Goal: Task Accomplishment & Management: Manage account settings

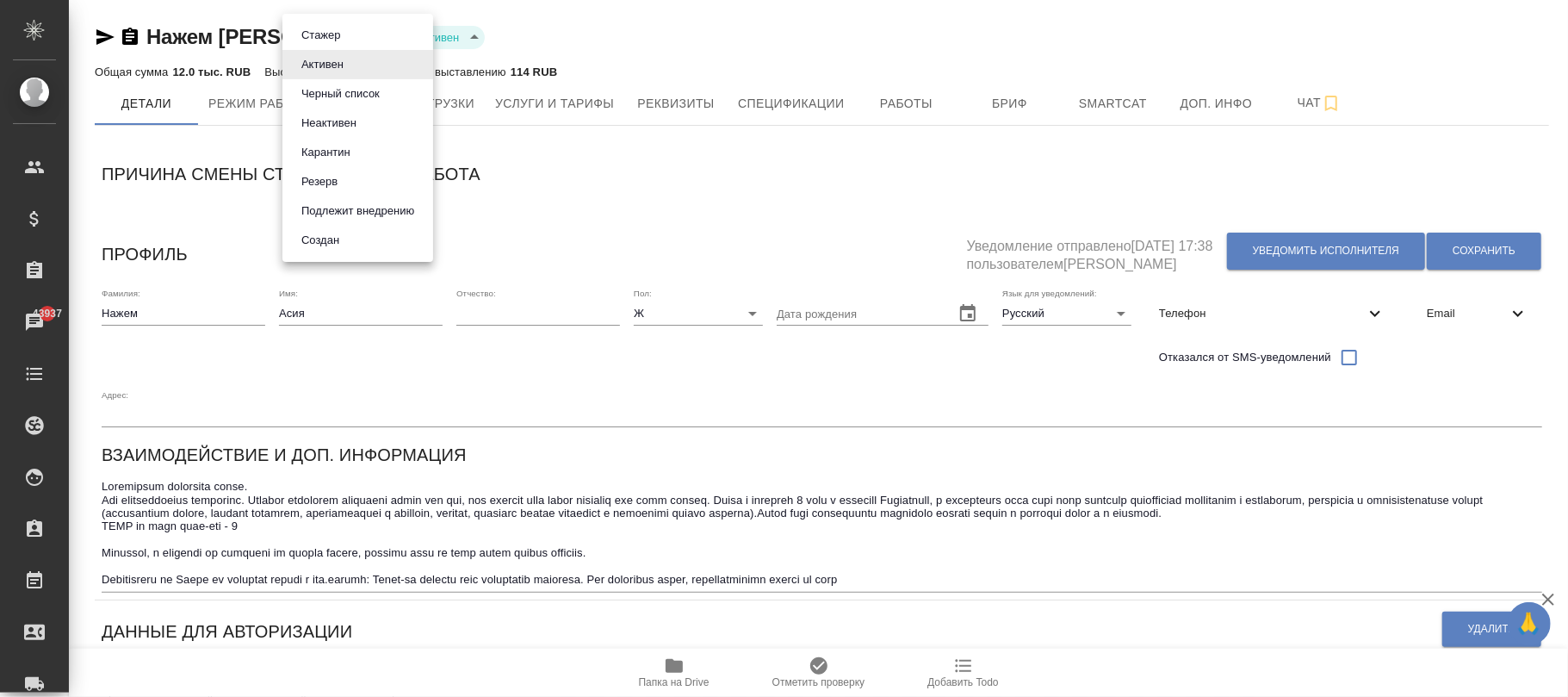
click at [342, 39] on body "🙏 .cls-1 fill:#fff; AWATERA [PERSON_NAME]fokina Клиенты Спецификации Заказы 439…" at bounding box center [784, 348] width 1568 height 697
click at [349, 93] on button "Черный список" at bounding box center [340, 94] width 89 height 19
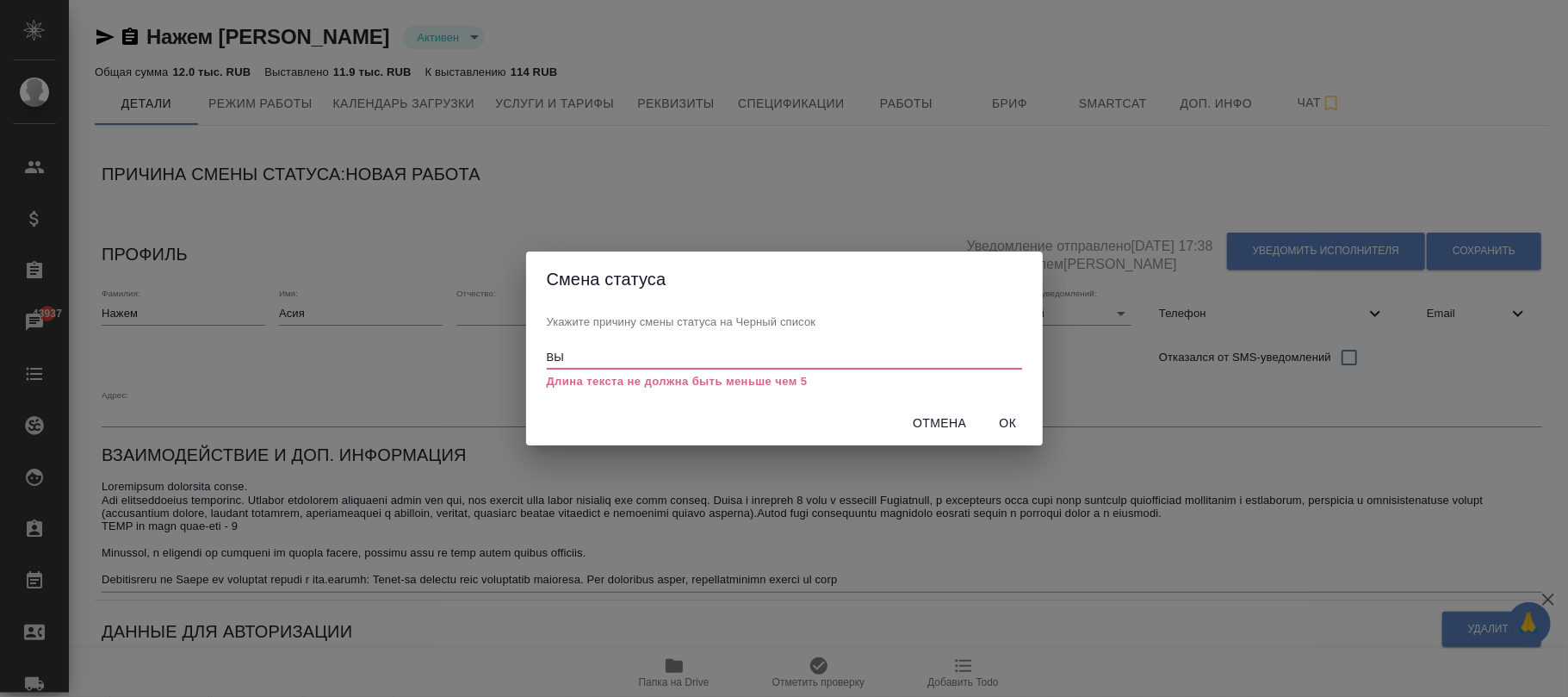
type input "В"
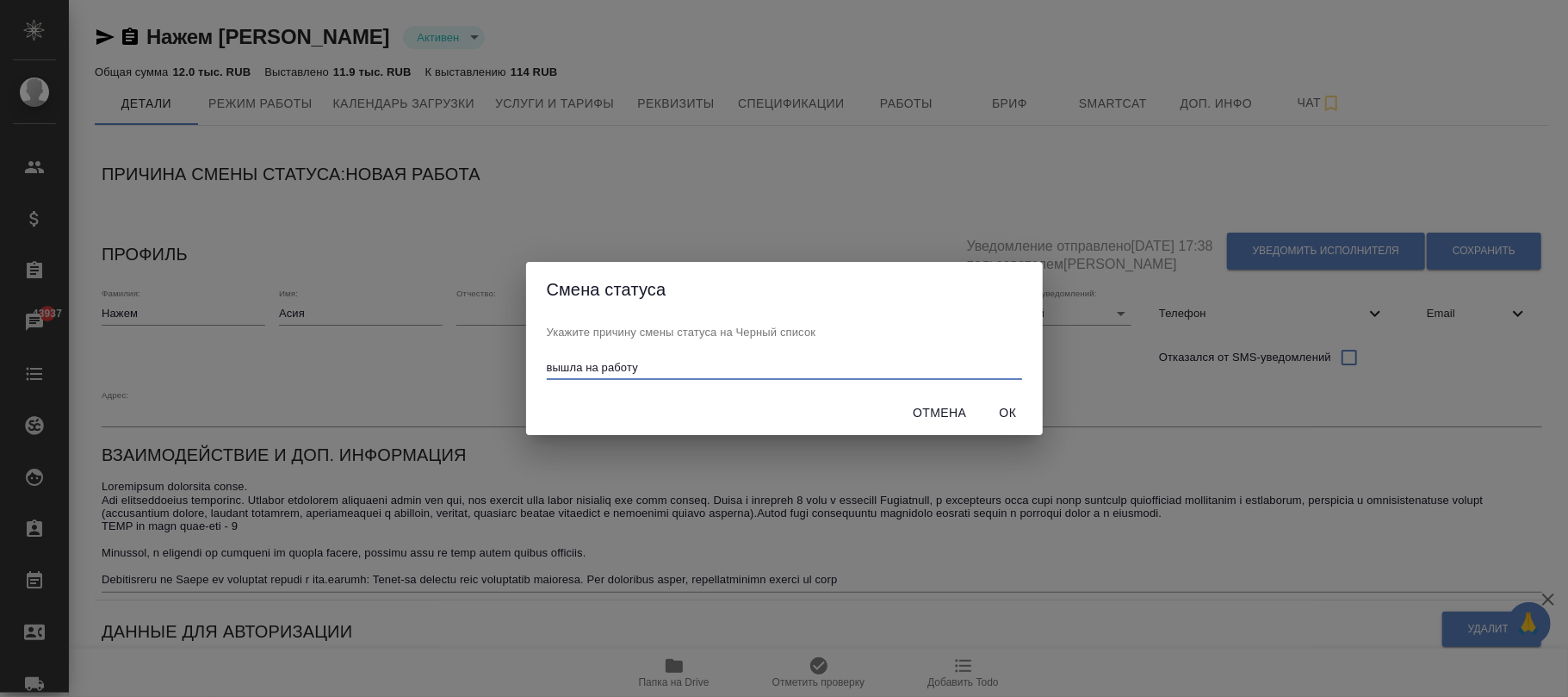
type input "вышла на работу"
click at [1000, 418] on span "Ок" at bounding box center [1008, 413] width 41 height 22
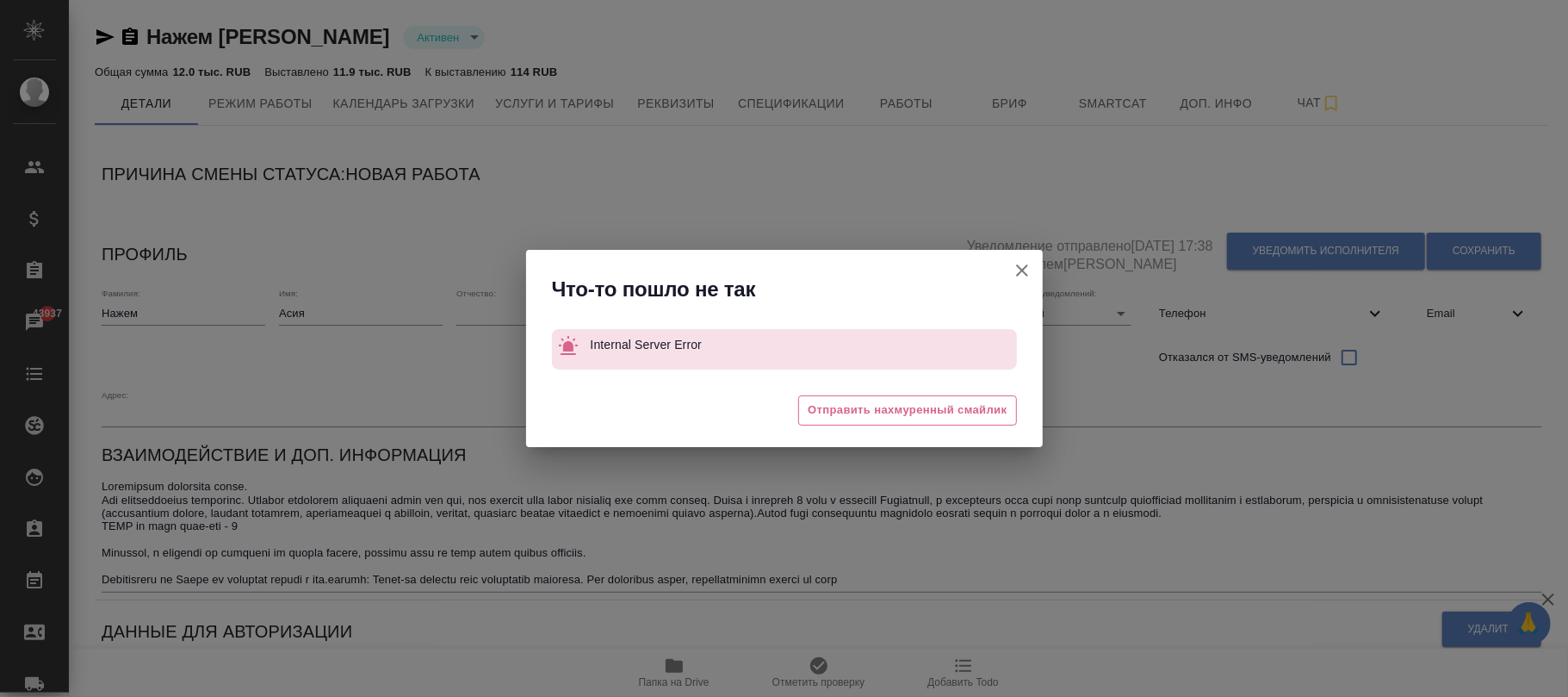
click at [1014, 267] on icon "button" at bounding box center [1022, 271] width 21 height 21
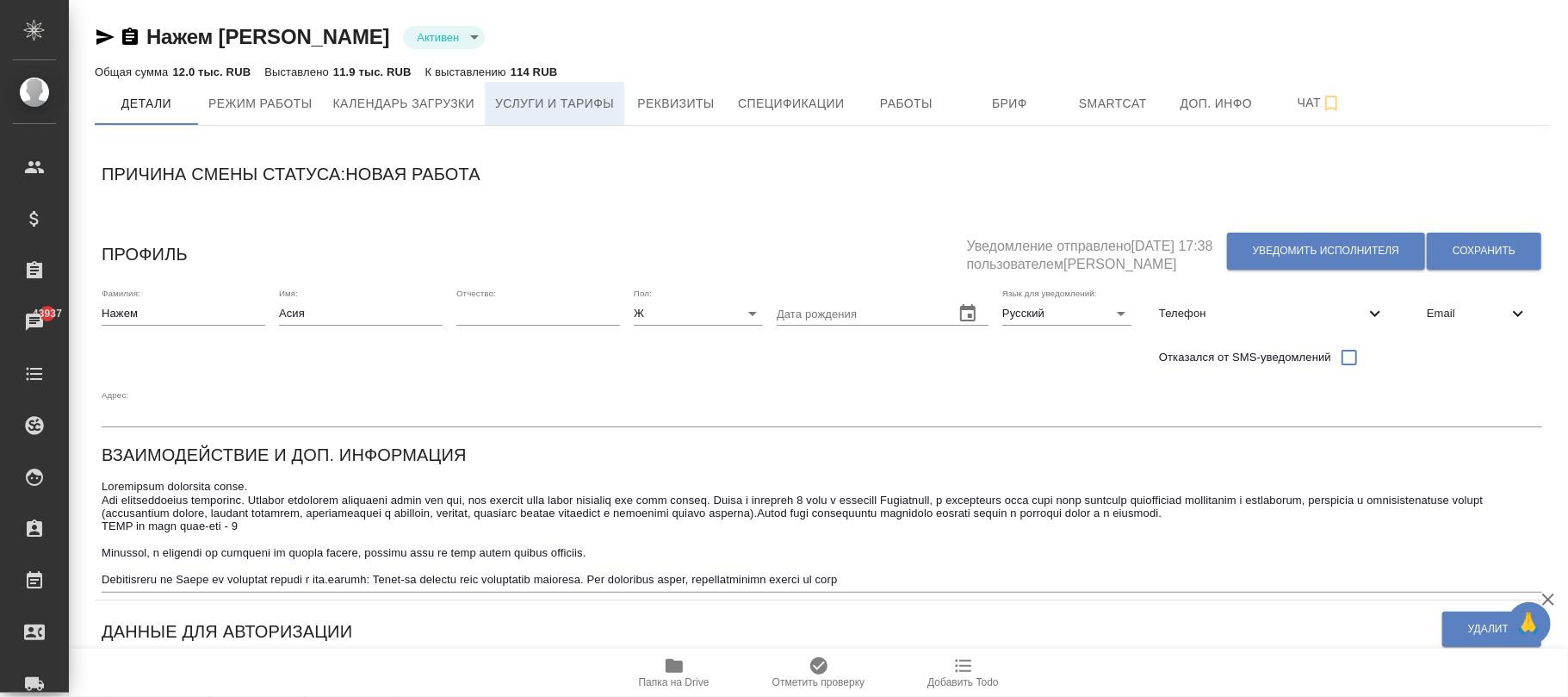
click at [594, 118] on button "Услуги и тарифы" at bounding box center [555, 103] width 139 height 43
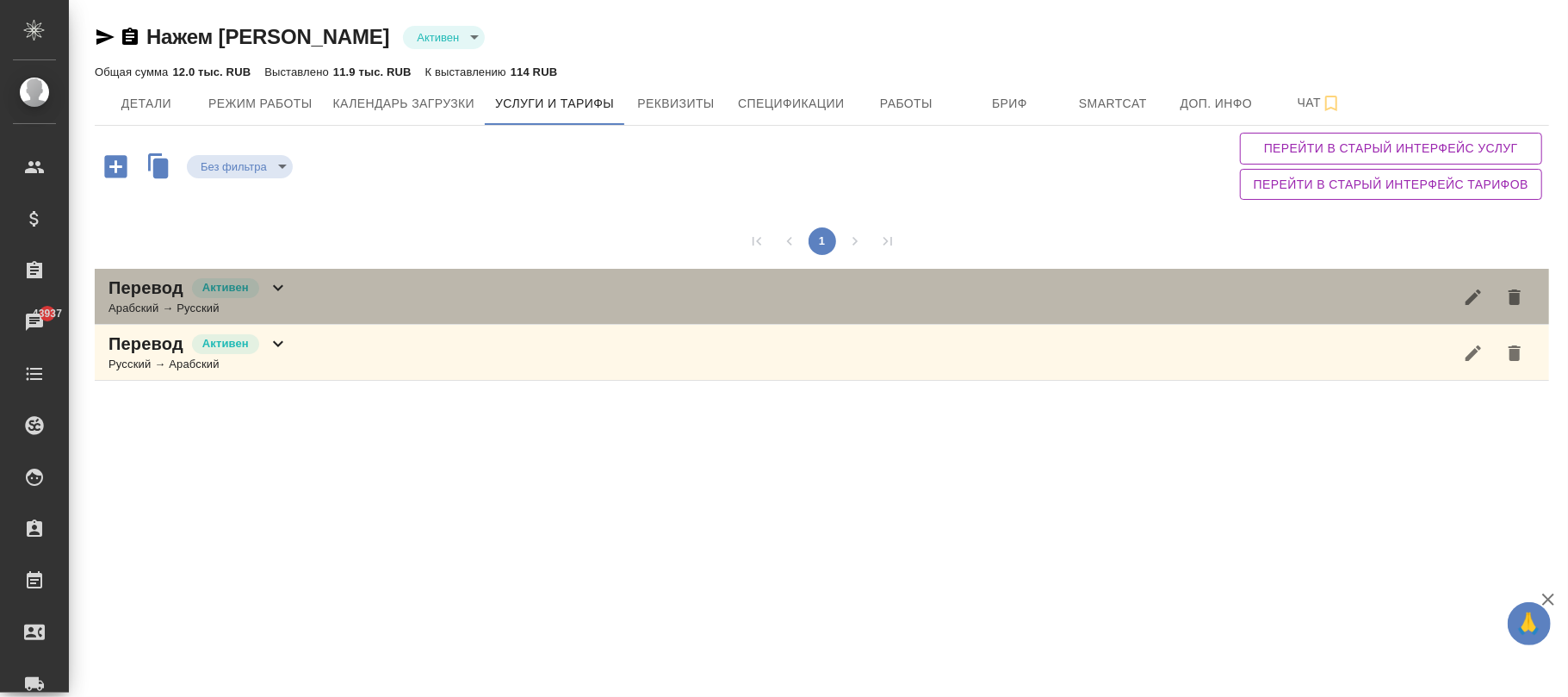
click at [280, 294] on icon at bounding box center [278, 288] width 21 height 21
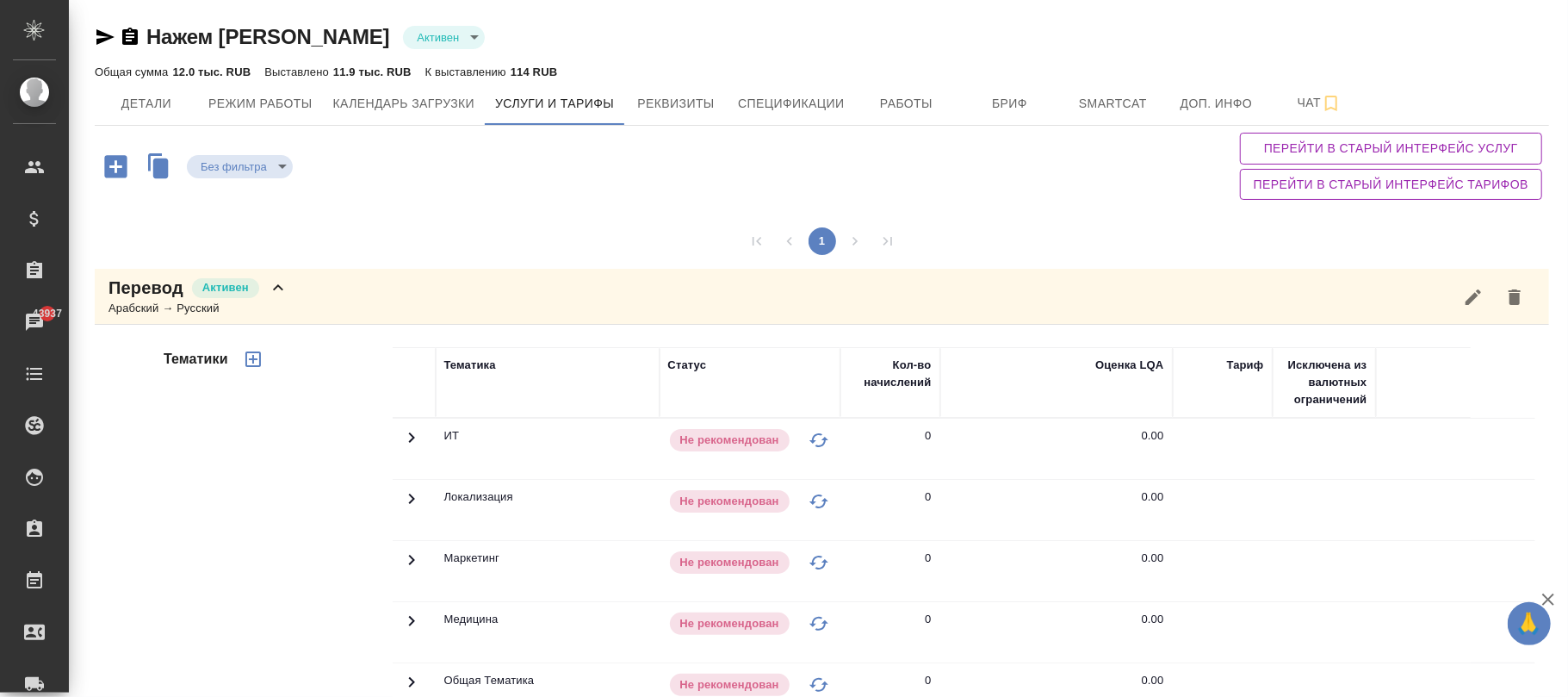
scroll to position [417, 0]
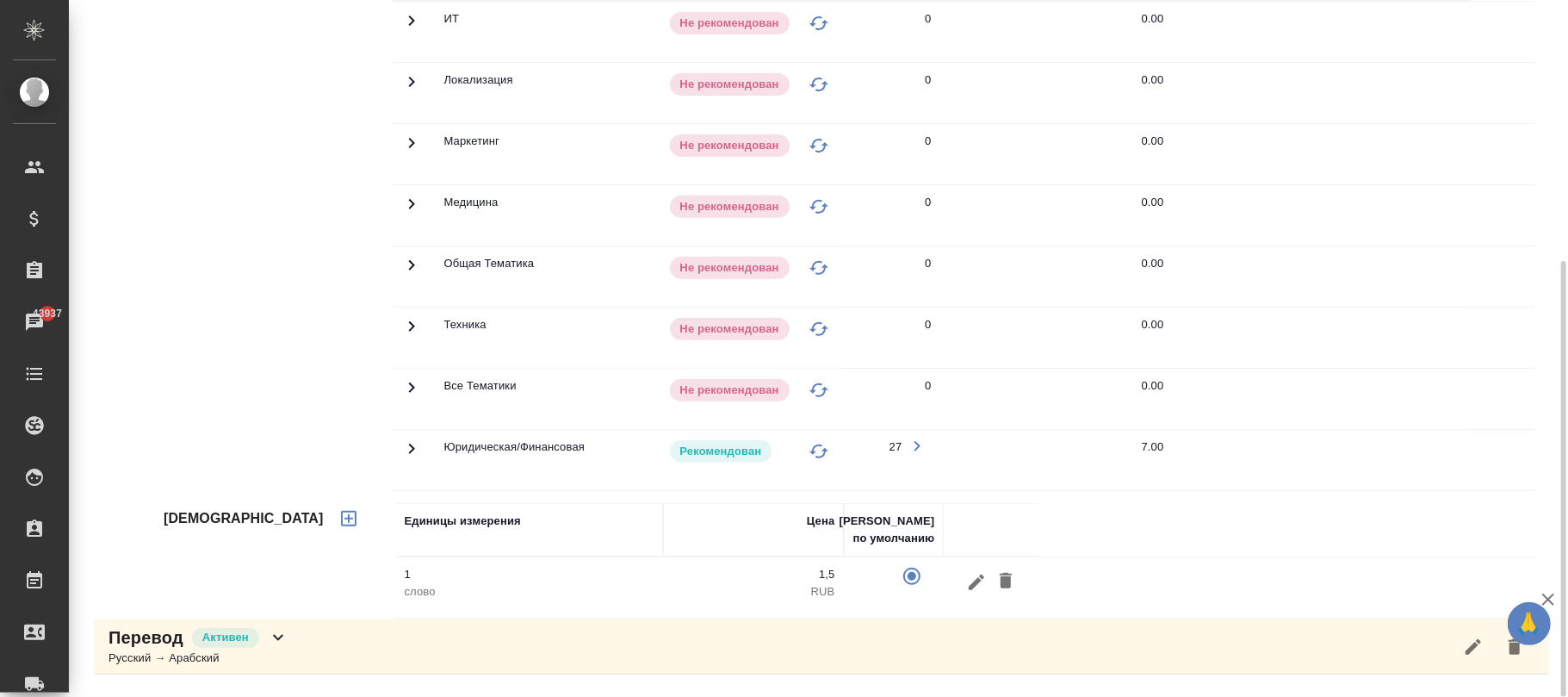
click at [274, 647] on icon at bounding box center [278, 638] width 21 height 21
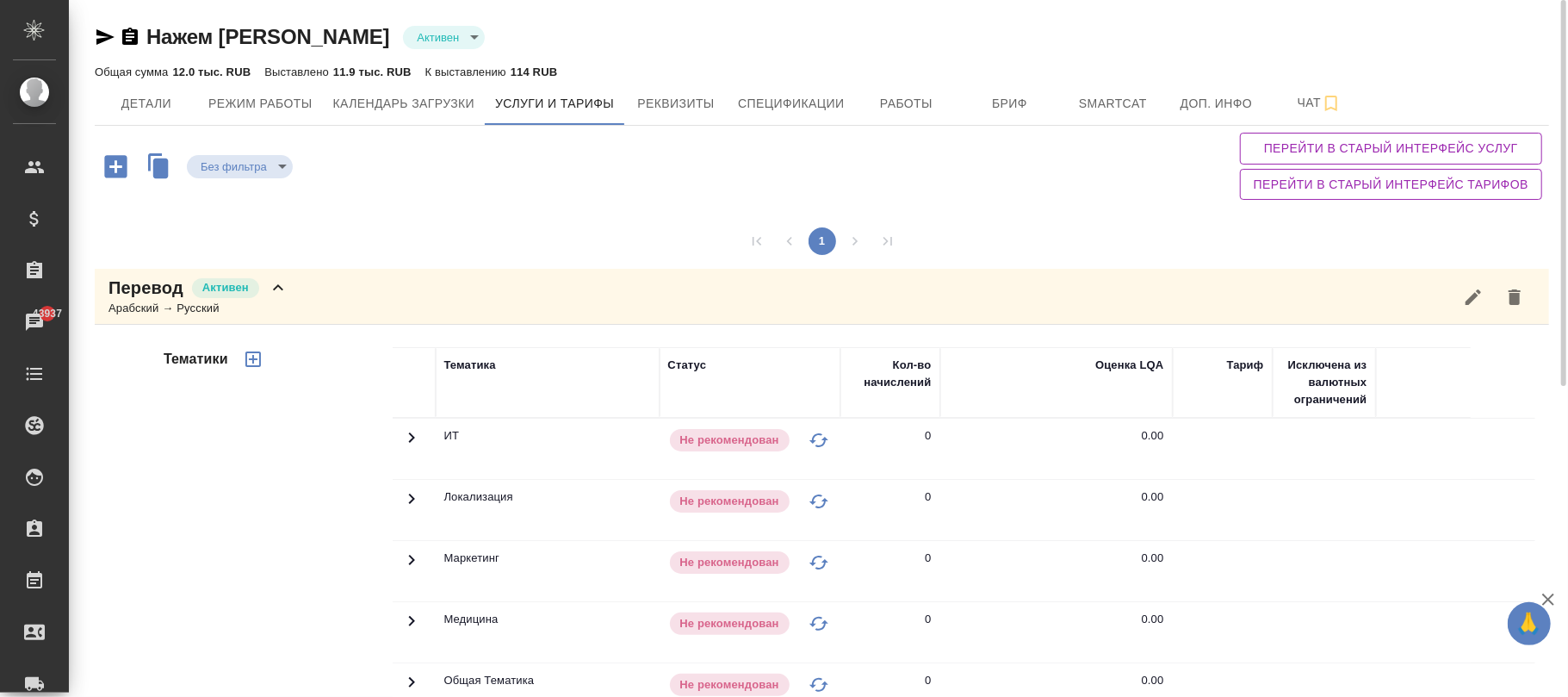
click at [1357, 141] on span "Перейти в старый интерфейс услуг" at bounding box center [1391, 149] width 275 height 22
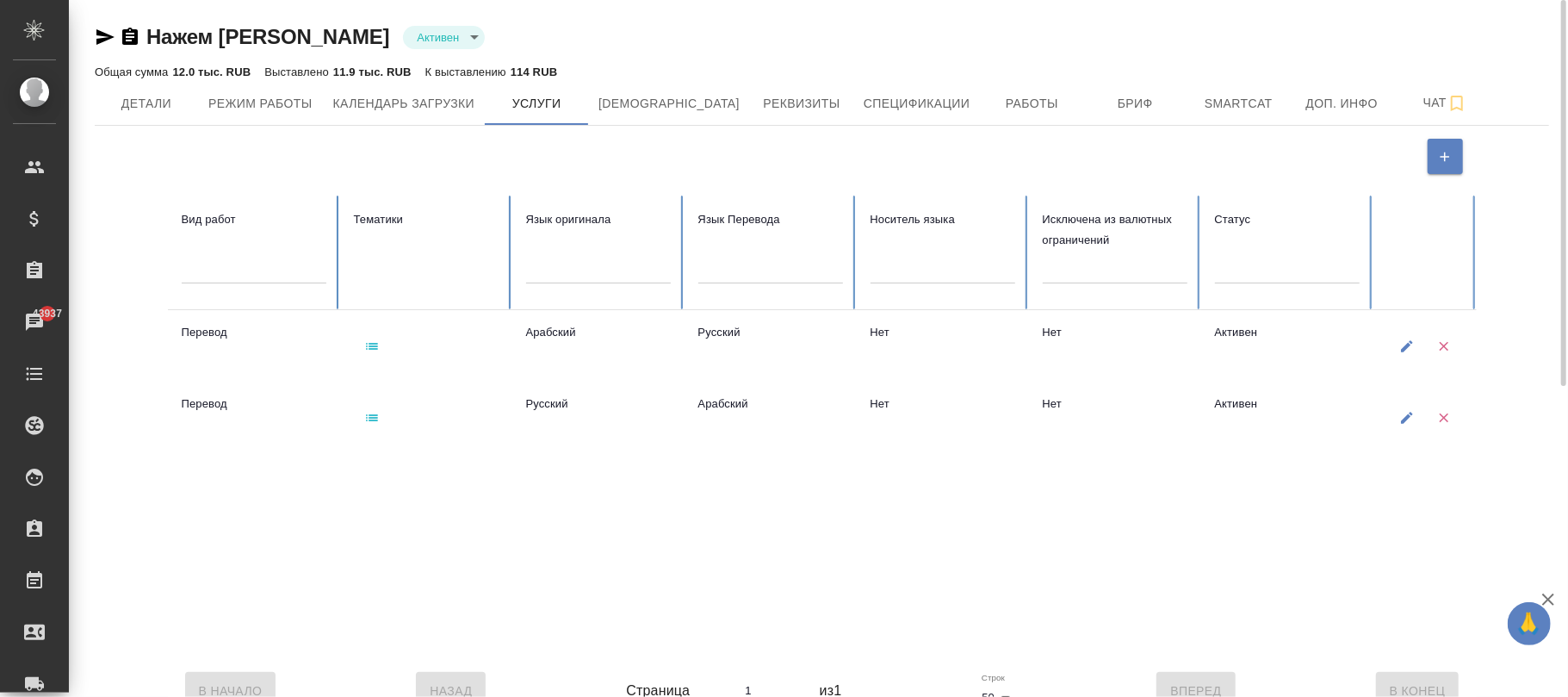
click at [1410, 348] on icon "button" at bounding box center [1407, 346] width 15 height 15
type input "Перевод"
type input "active"
type input "Арабский"
type input "Русский"
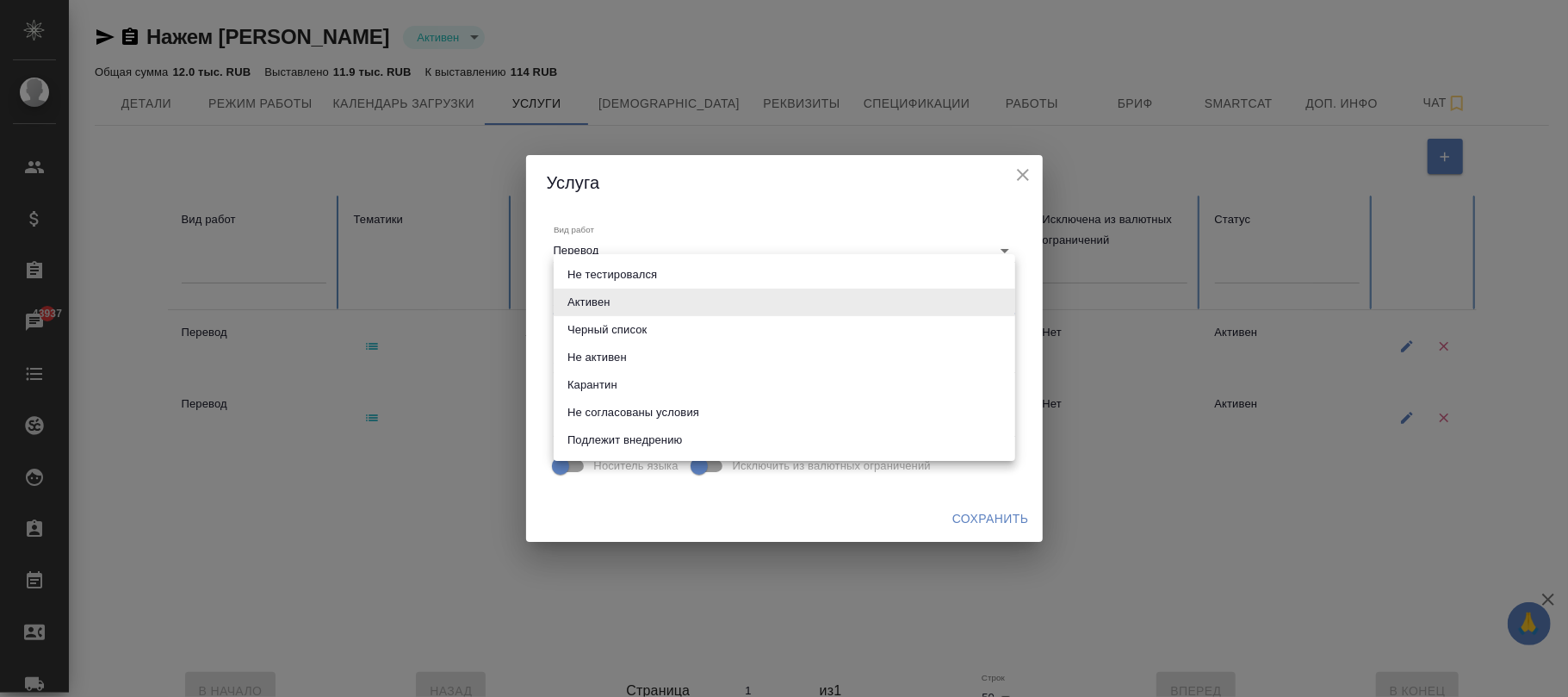
click at [625, 291] on body "🙏 .cls-1 fill:#fff; AWATERA [PERSON_NAME]fokina Клиенты Спецификации Заказы 439…" at bounding box center [784, 348] width 1568 height 697
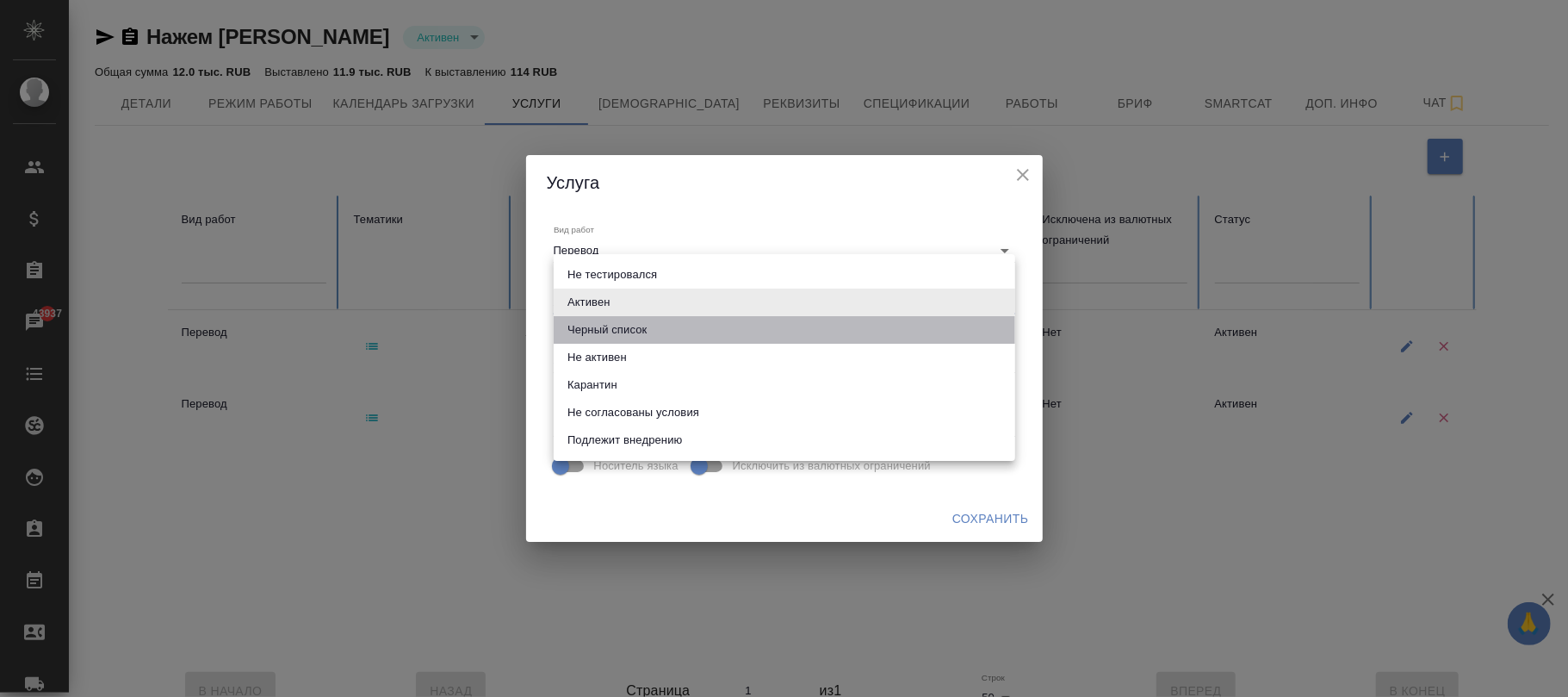
click at [624, 335] on li "Черный список" at bounding box center [784, 329] width 461 height 28
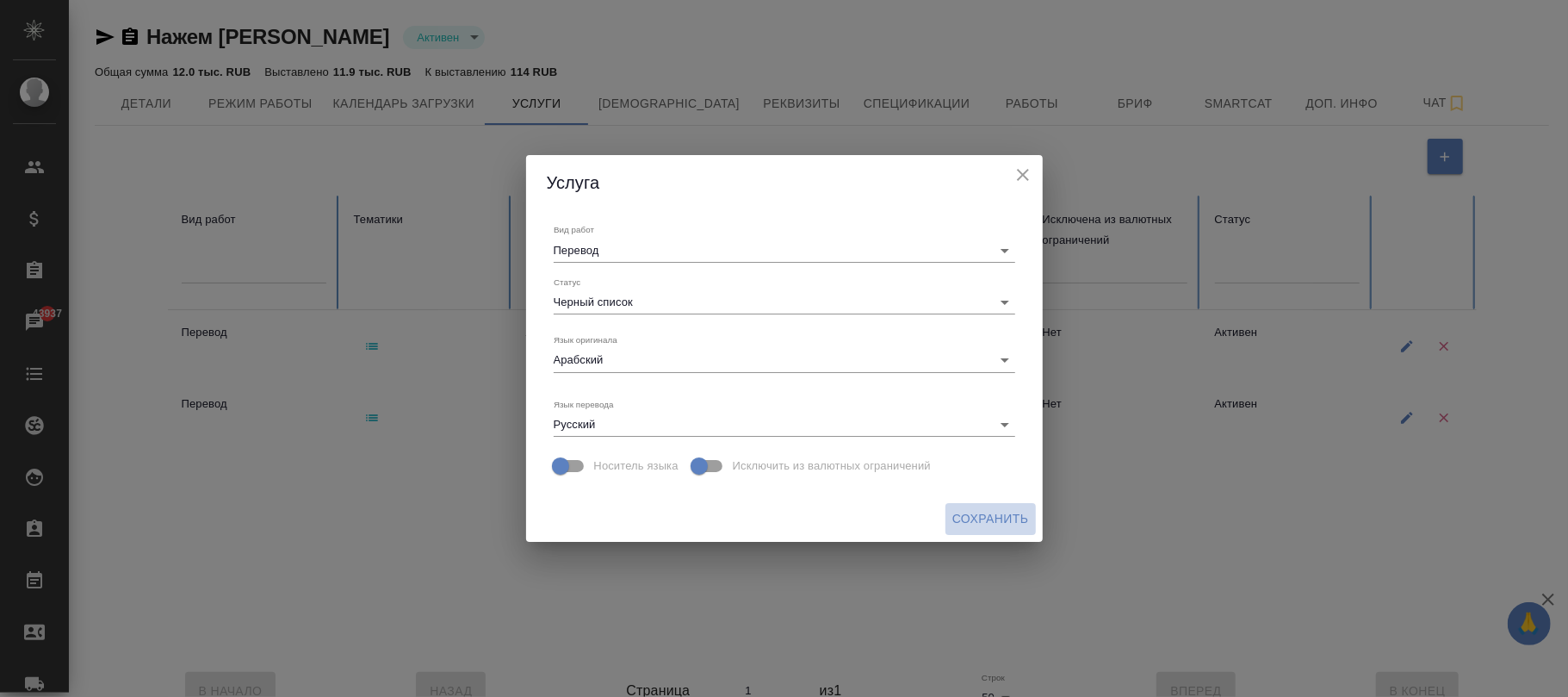
click at [1007, 527] on span "Сохранить" at bounding box center [990, 519] width 76 height 22
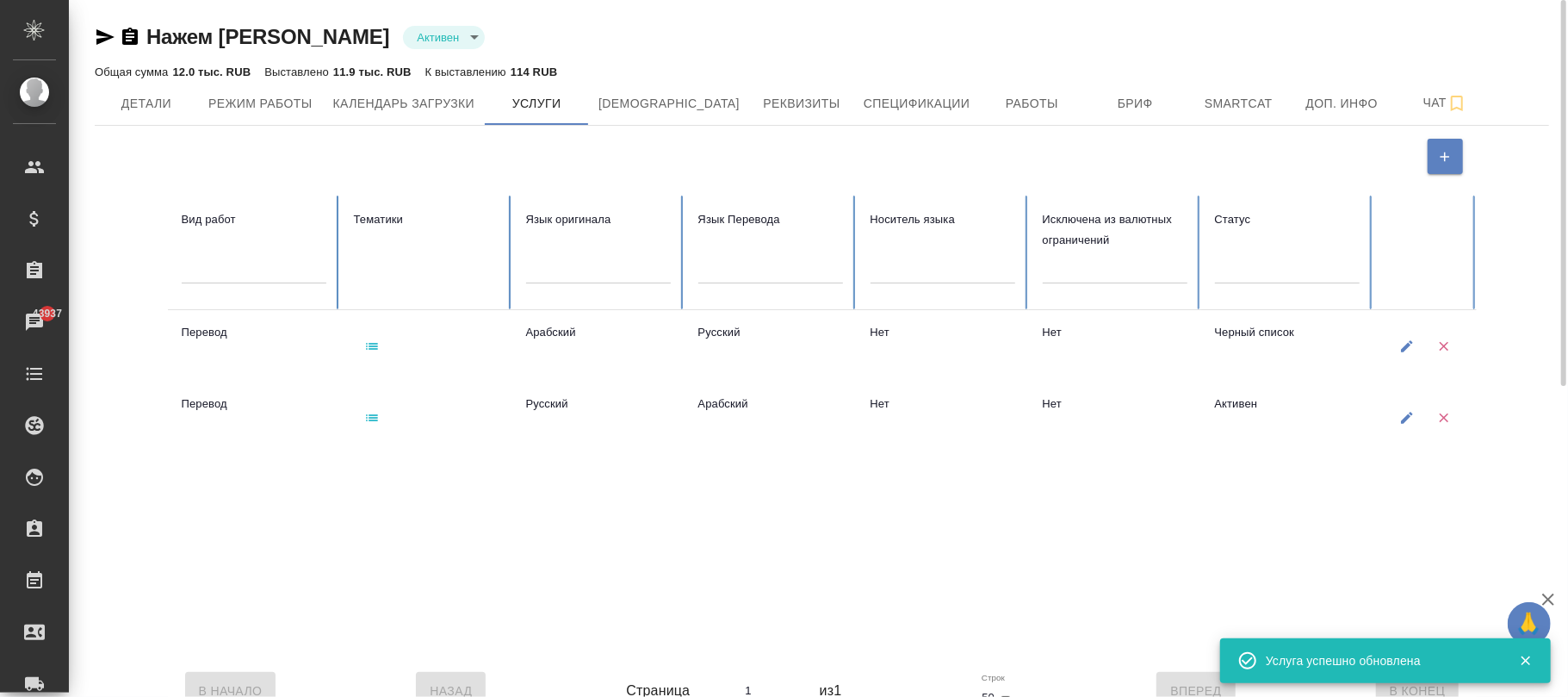
click at [1401, 411] on icon "button" at bounding box center [1407, 418] width 15 height 15
type input "active"
type input "Русский"
type input "Арабский"
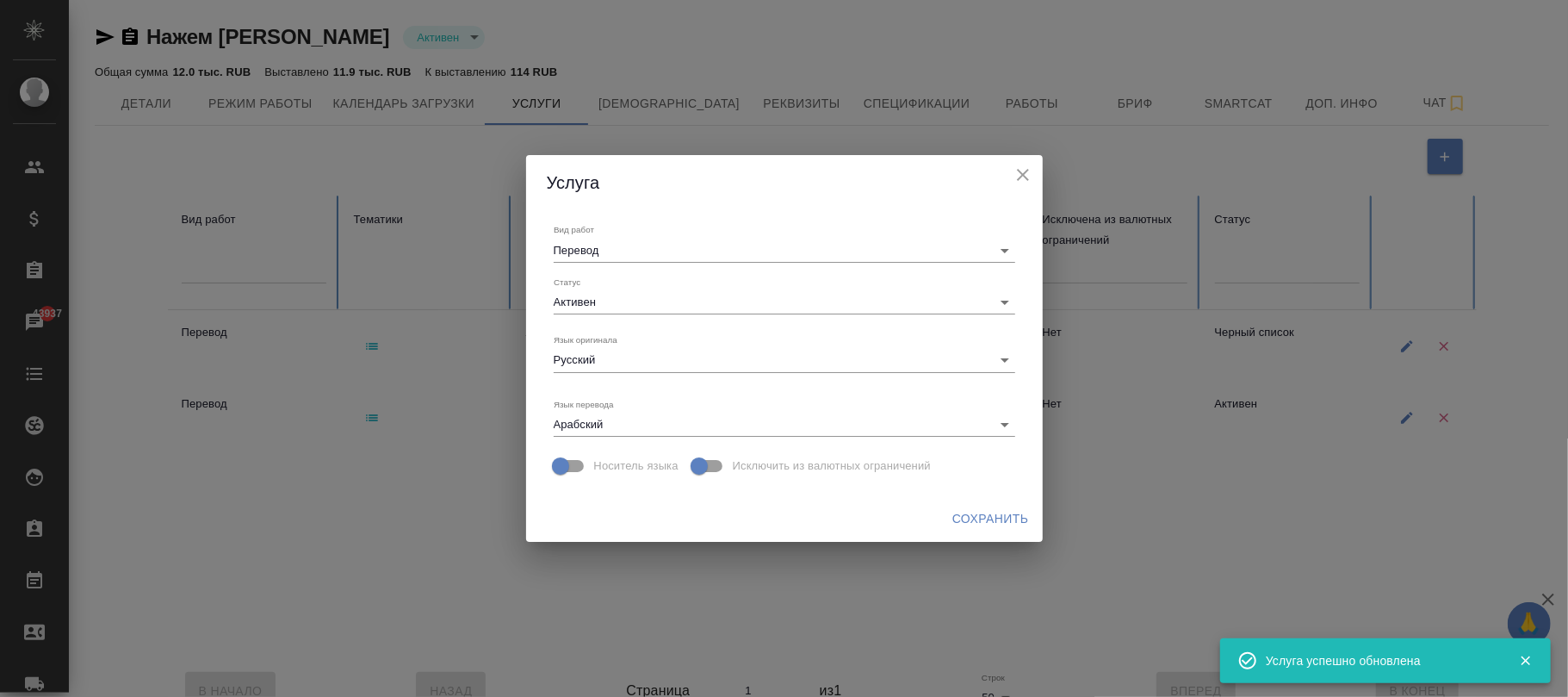
click at [724, 297] on body "🙏 .cls-1 fill:#fff; AWATERA [PERSON_NAME]fokina Клиенты Спецификации Заказы 439…" at bounding box center [784, 348] width 1568 height 697
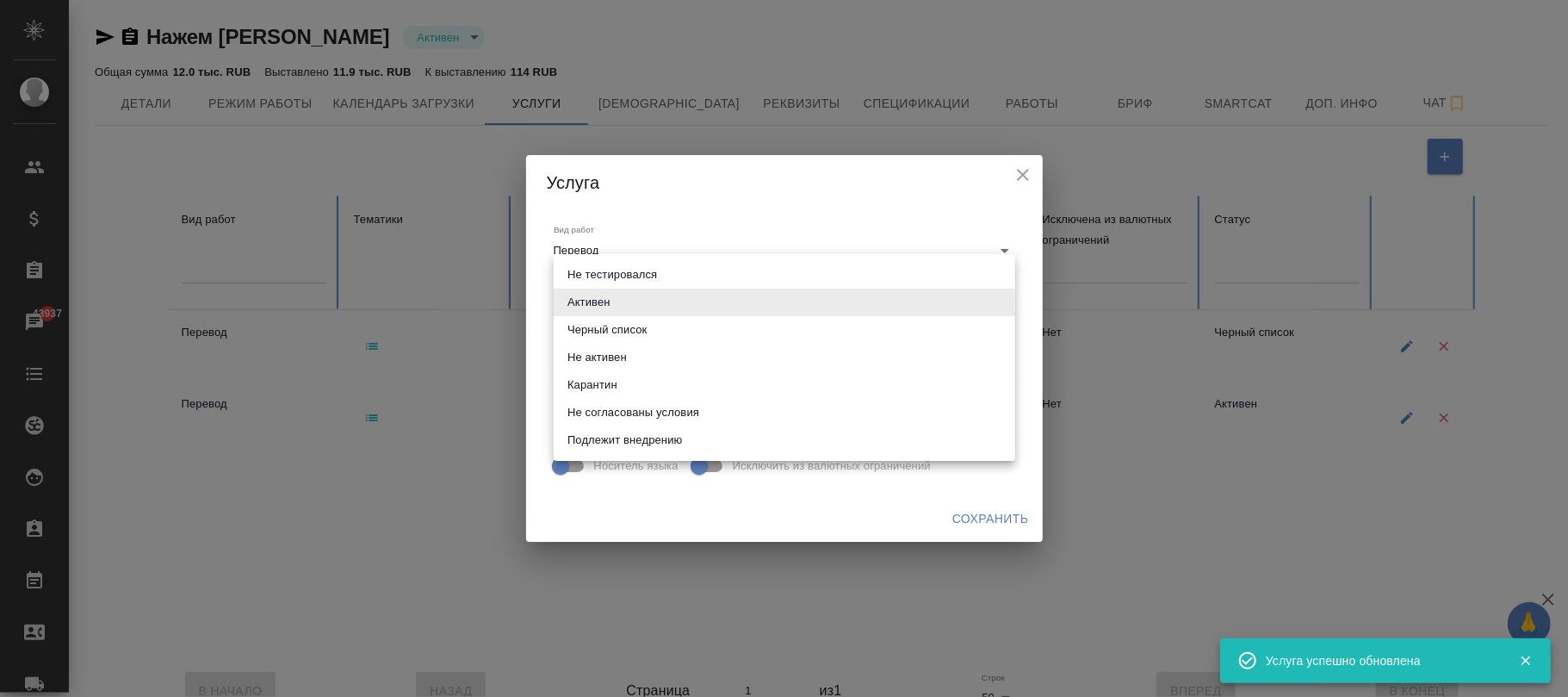
click at [630, 334] on li "Черный список" at bounding box center [784, 329] width 461 height 28
type input "blackList"
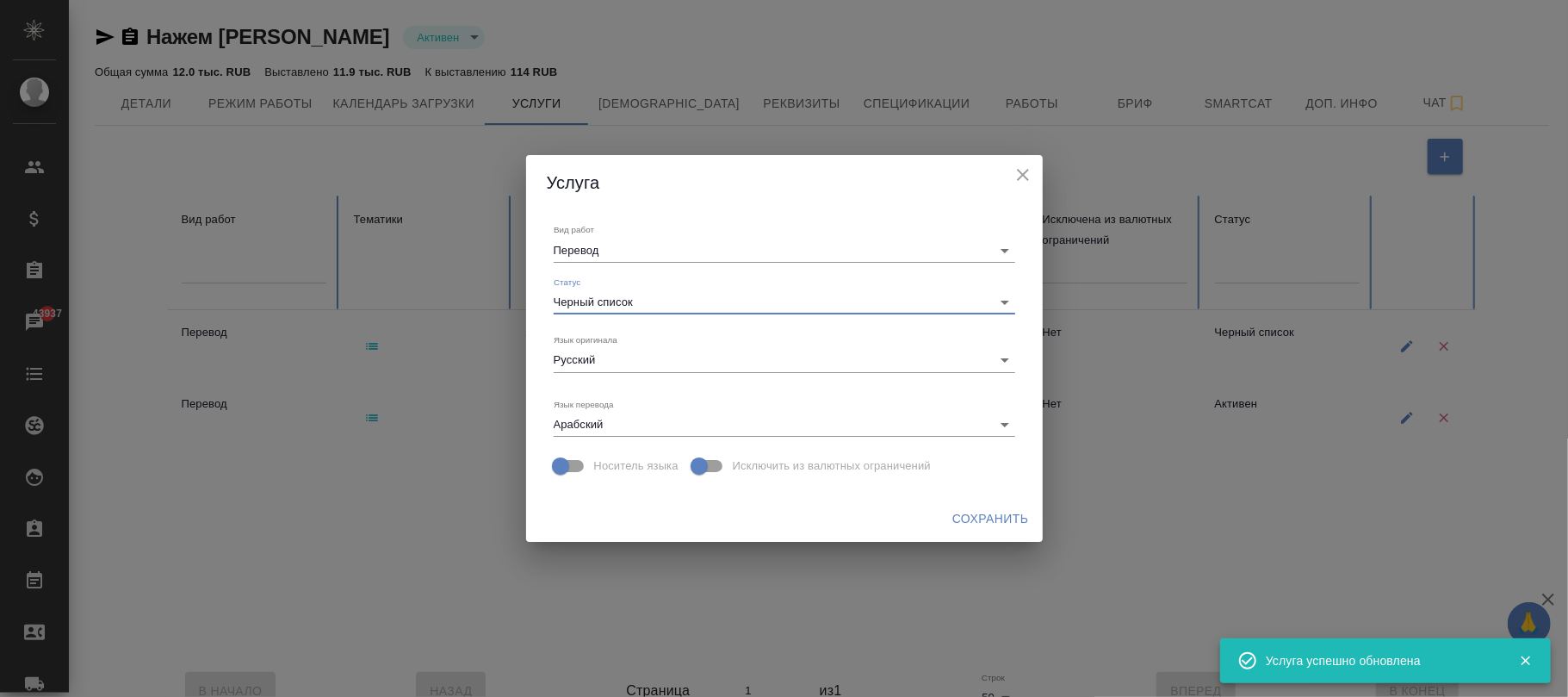
click at [995, 513] on span "Сохранить" at bounding box center [990, 519] width 76 height 22
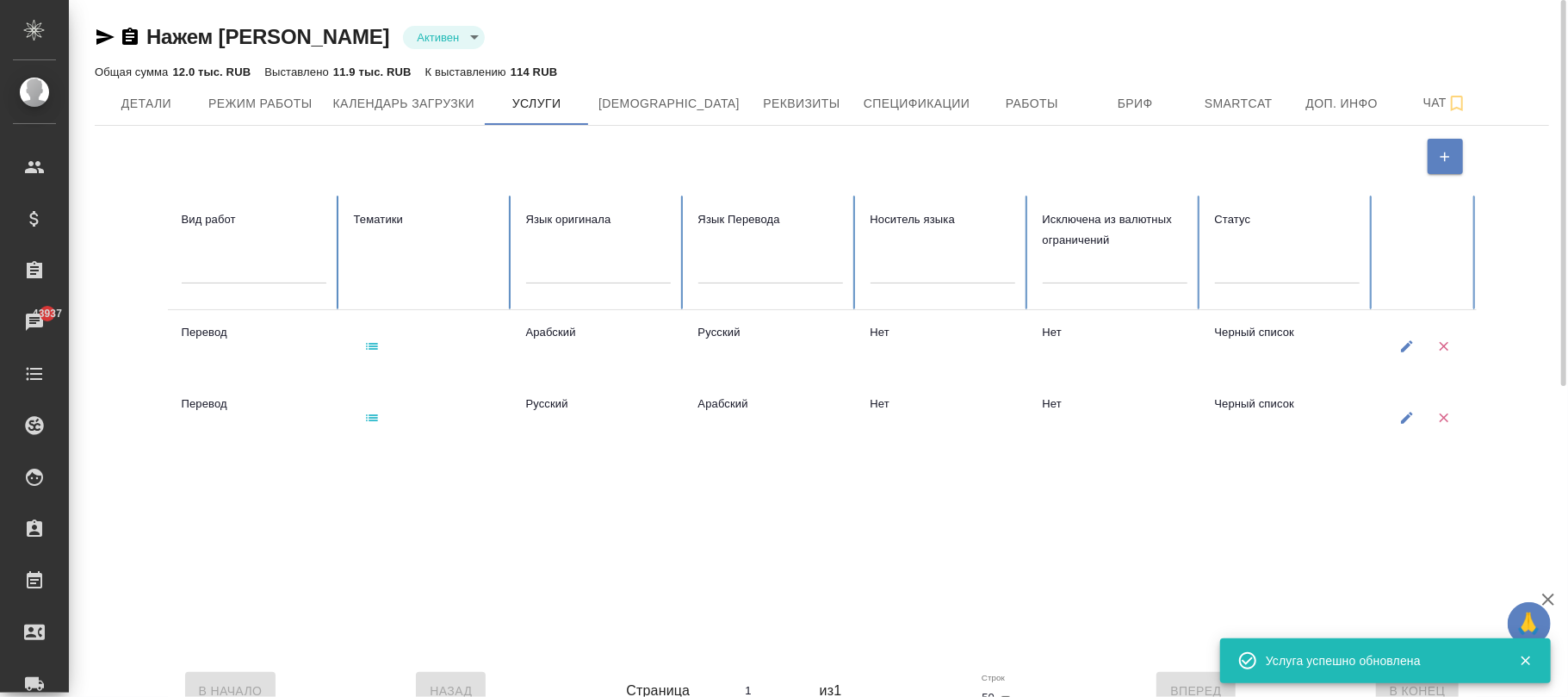
click at [370, 344] on icon "button" at bounding box center [372, 346] width 15 height 15
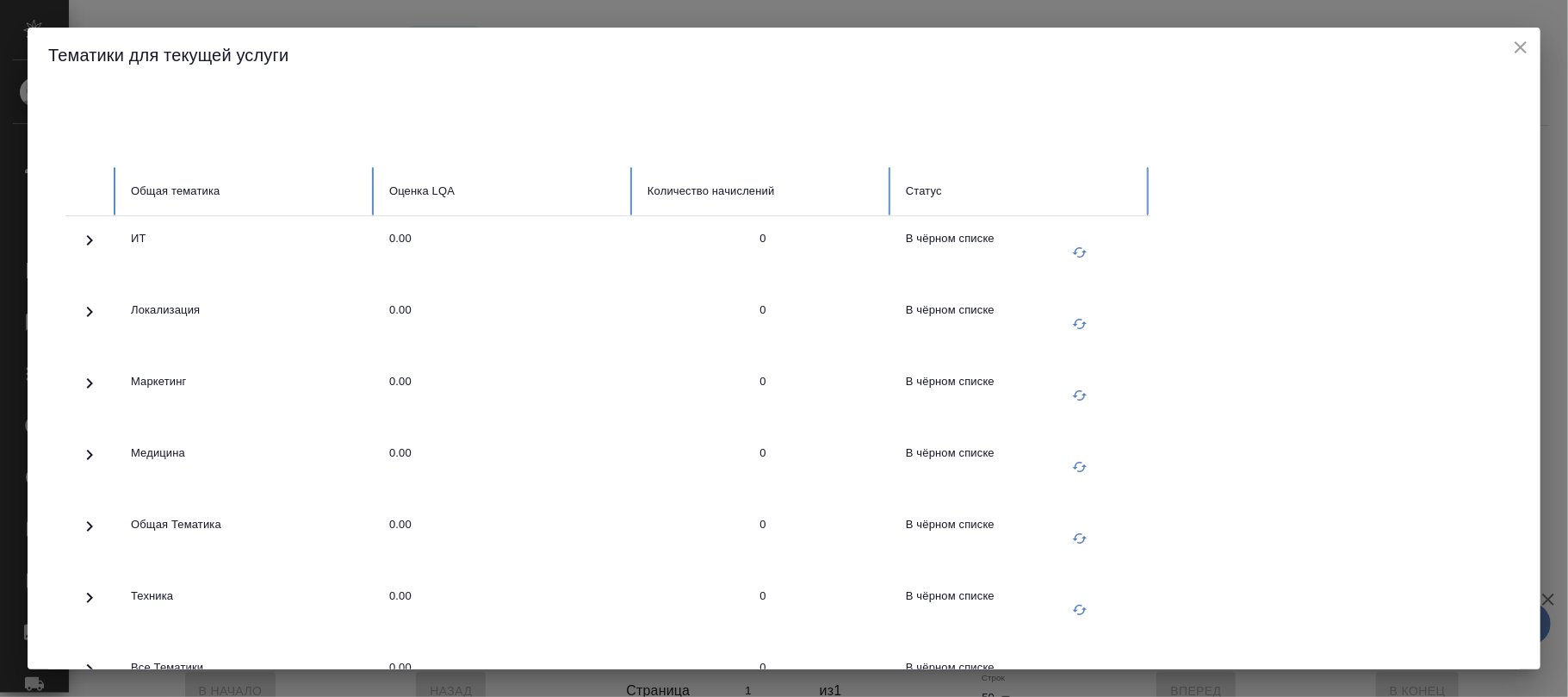
drag, startPoint x: 1519, startPoint y: 45, endPoint x: 1471, endPoint y: 45, distance: 48.0
click at [1520, 45] on icon "close" at bounding box center [1520, 48] width 21 height 21
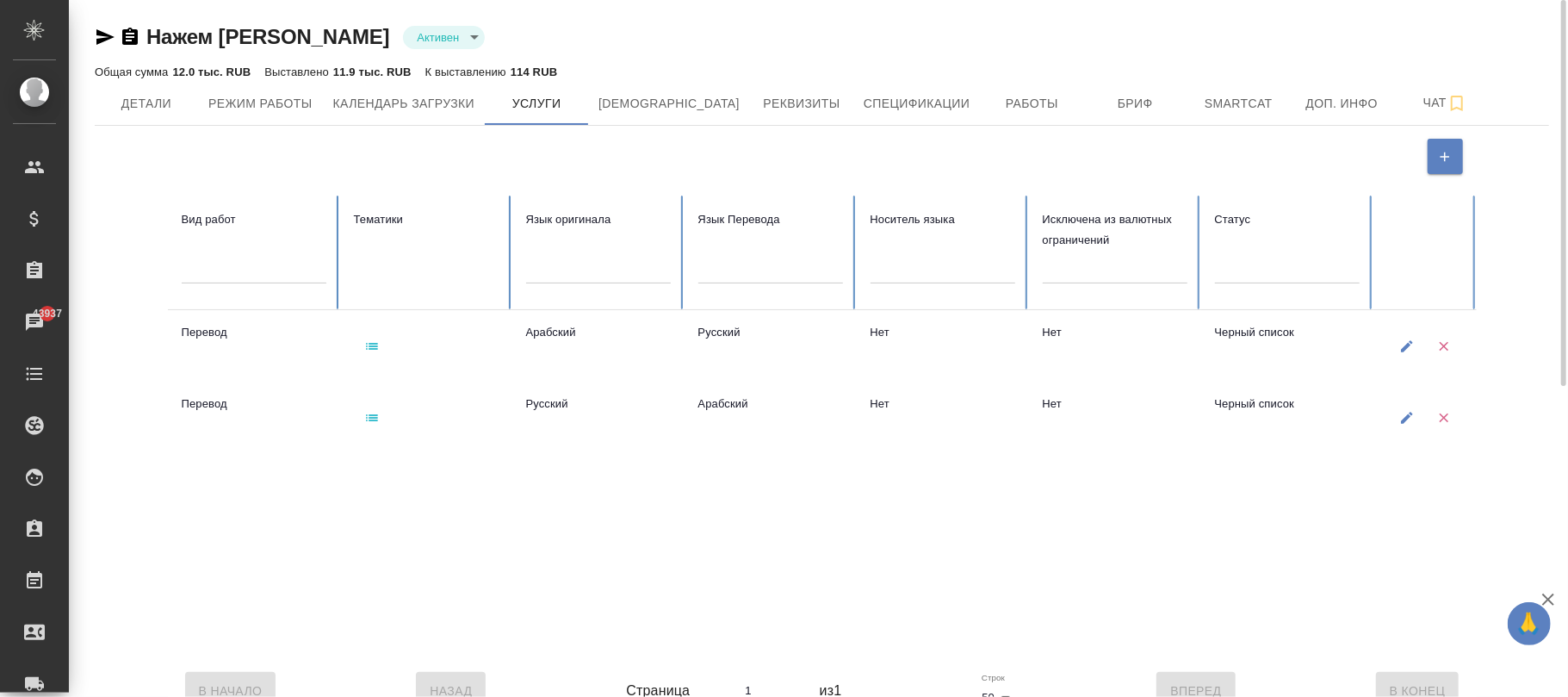
click at [328, 38] on body "🙏 .cls-1 fill:#fff; AWATERA [PERSON_NAME]fokina Клиенты Спецификации Заказы 439…" at bounding box center [784, 348] width 1568 height 697
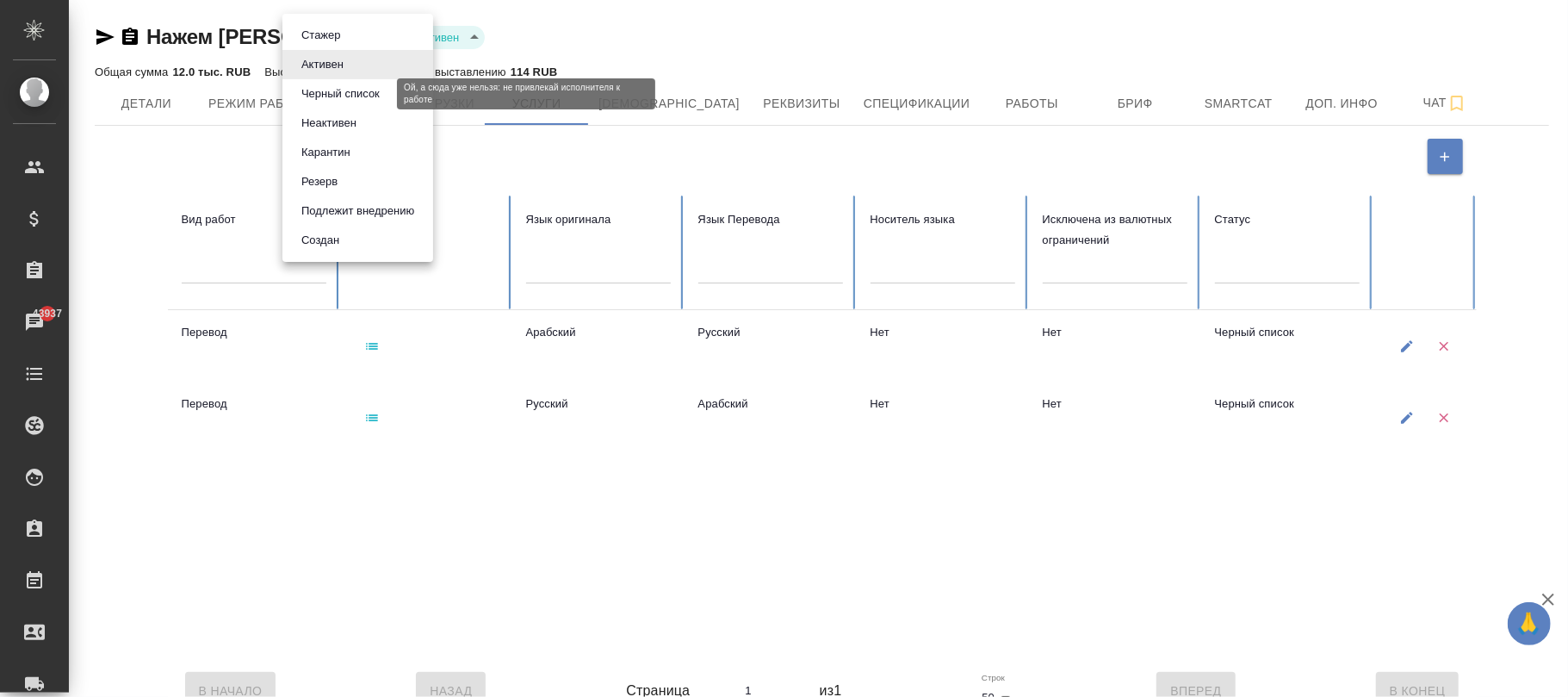
click at [356, 97] on button "Черный список" at bounding box center [340, 94] width 89 height 19
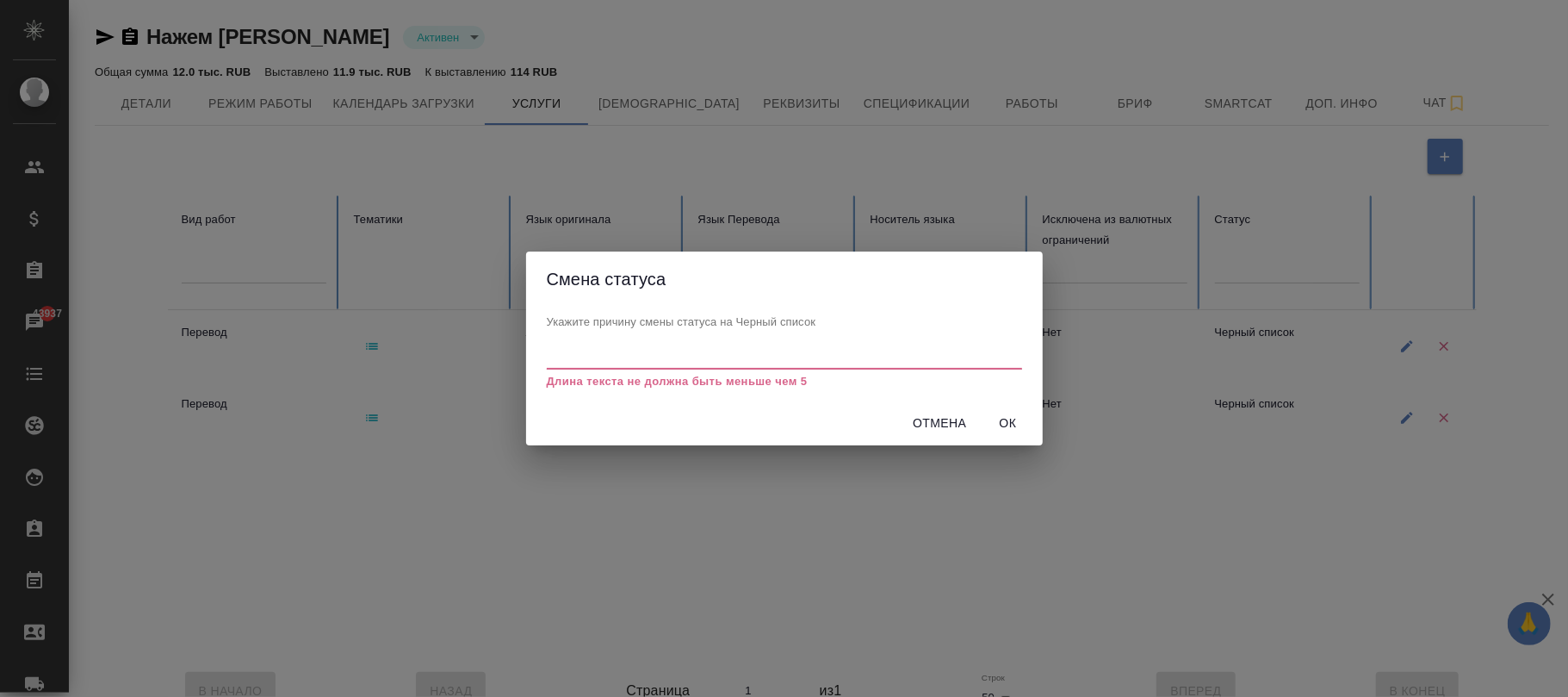
click at [814, 352] on input "text" at bounding box center [784, 359] width 476 height 22
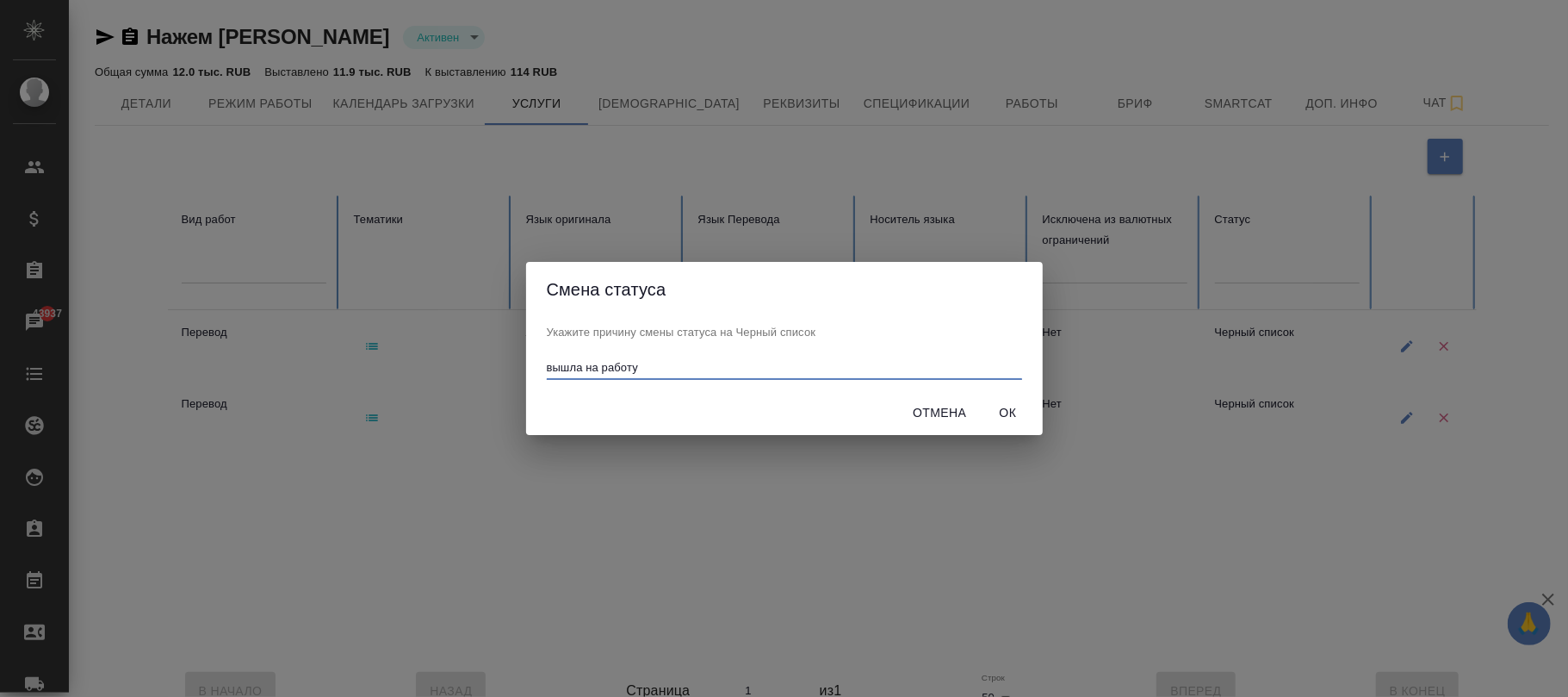
type input "вышла на работу"
click at [1002, 410] on span "Ок" at bounding box center [1008, 413] width 41 height 22
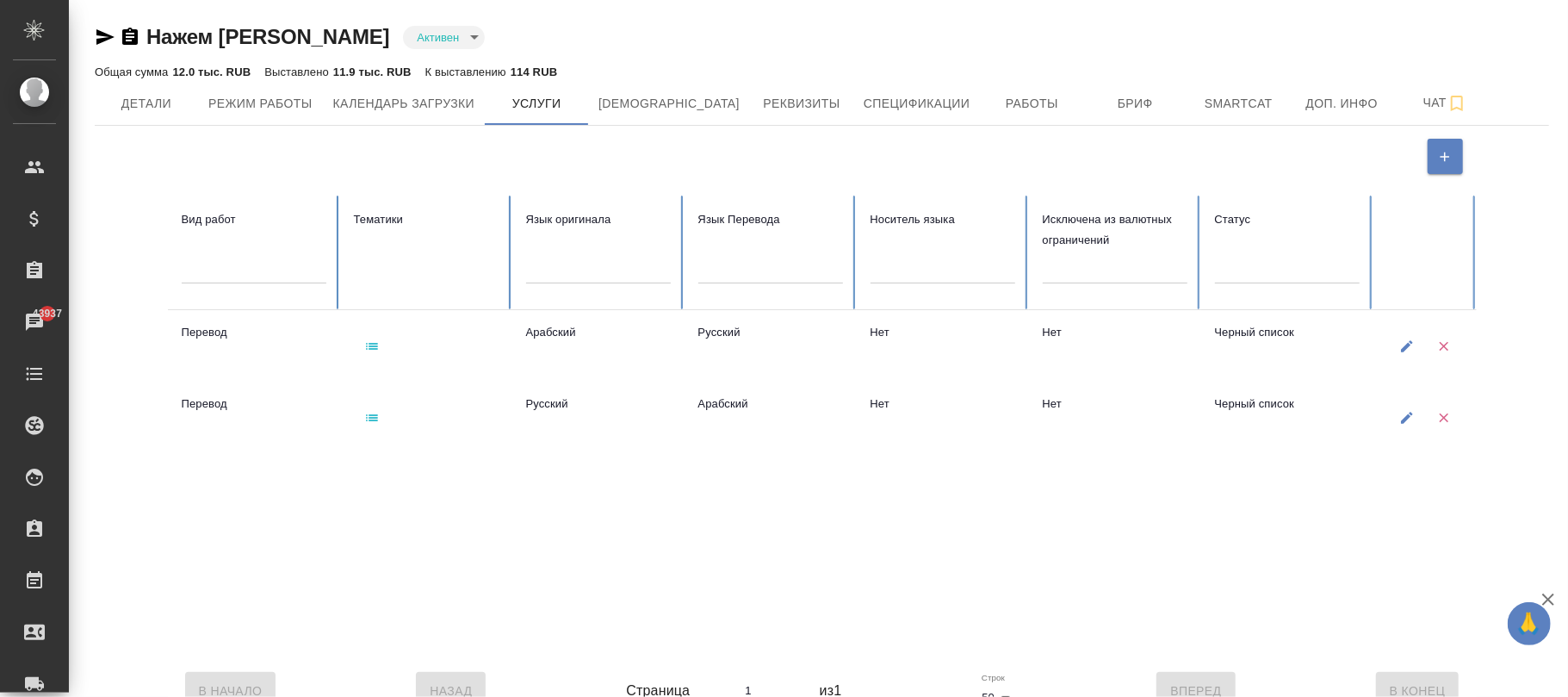
type input "blackList"
